Goal: Contribute content

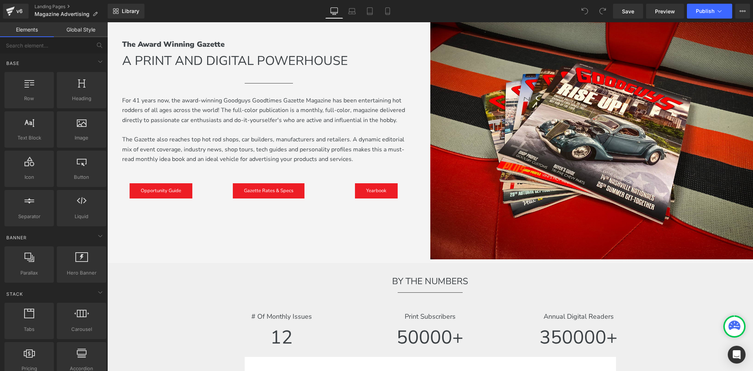
scroll to position [199, 0]
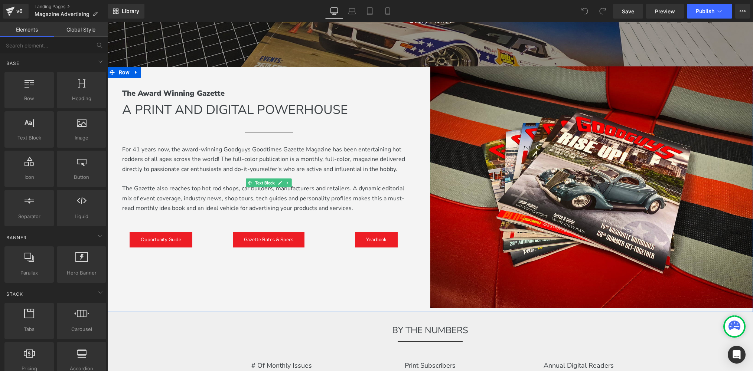
click at [352, 219] on div "For 41 years now, the award-winning Goodguys Goodtimes Gazette Magazine has bee…" at bounding box center [268, 183] width 323 height 77
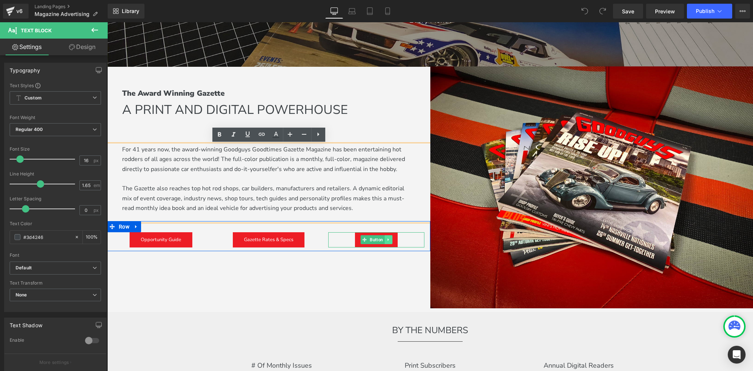
click at [389, 241] on icon at bounding box center [388, 240] width 4 height 4
click at [390, 240] on link at bounding box center [392, 239] width 8 height 9
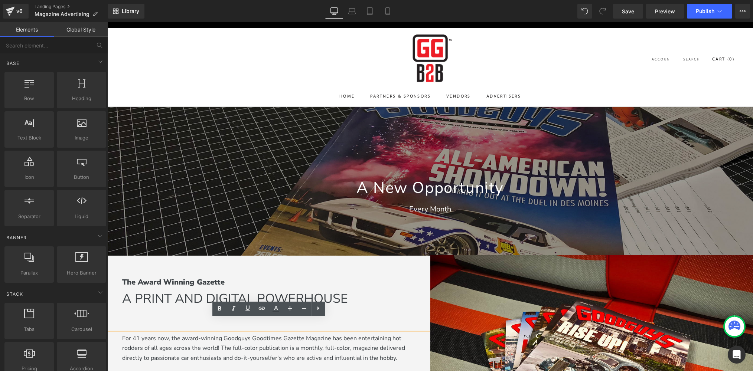
scroll to position [0, 0]
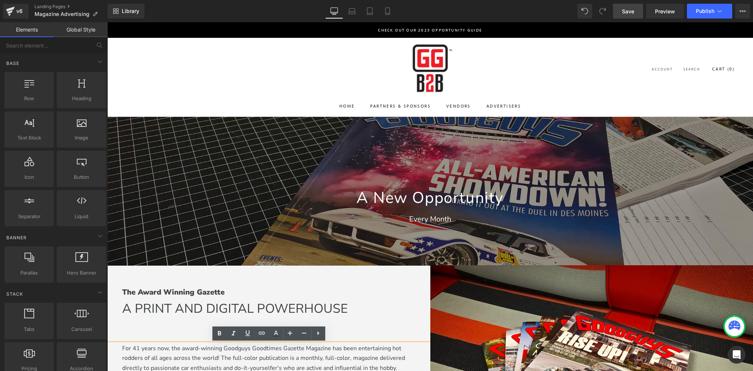
click at [631, 13] on span "Save" at bounding box center [628, 11] width 12 height 8
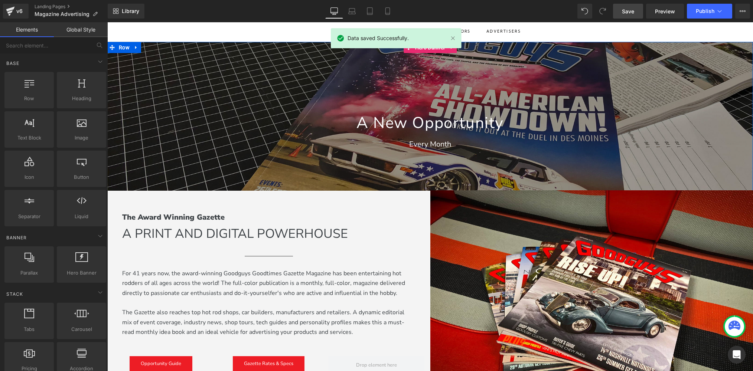
scroll to position [79, 0]
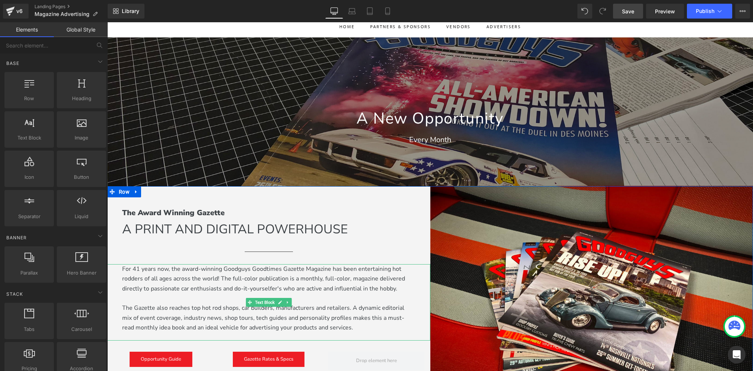
click at [138, 269] on p "For 41 years now, the award-winning Goodguys Goodtimes Gazette Magazine has bee…" at bounding box center [268, 278] width 293 height 29
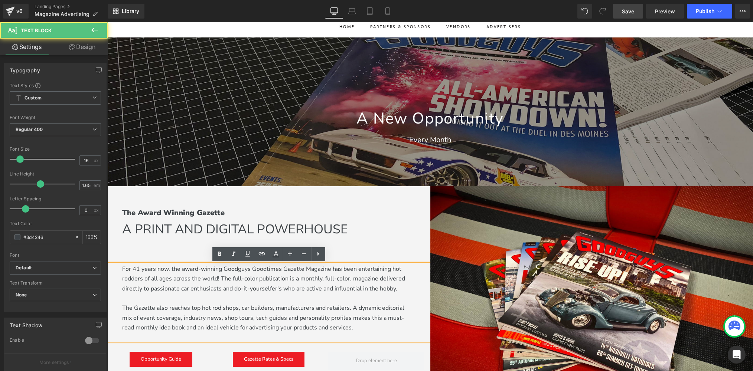
drag, startPoint x: 138, startPoint y: 268, endPoint x: 140, endPoint y: 262, distance: 5.8
click at [138, 268] on p "For 41 years now, the award-winning Goodguys Goodtimes Gazette Magazine has bee…" at bounding box center [268, 278] width 293 height 29
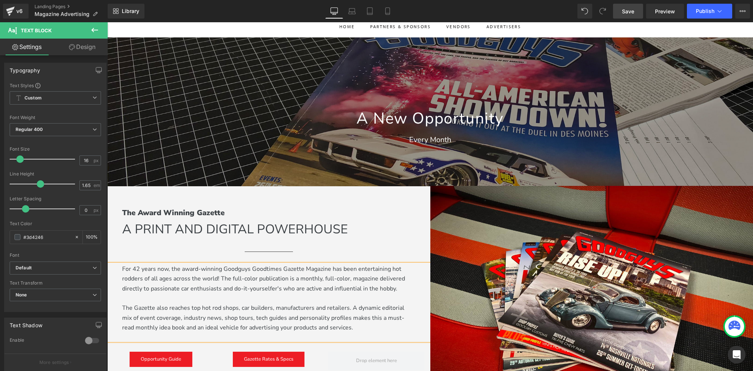
click at [625, 9] on span "Save" at bounding box center [628, 11] width 12 height 8
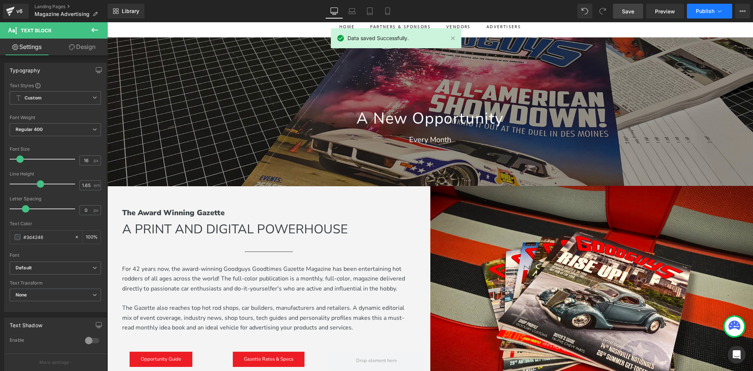
click at [704, 13] on span "Publish" at bounding box center [705, 11] width 19 height 6
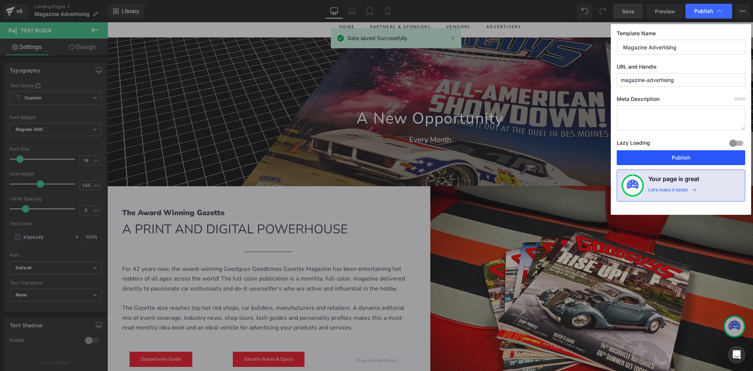
click at [662, 162] on button "Publish" at bounding box center [681, 157] width 128 height 15
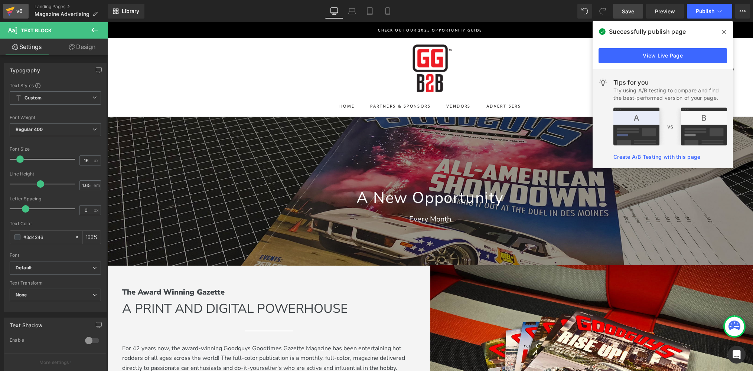
click at [21, 11] on div "v6" at bounding box center [19, 11] width 9 height 10
